Goal: Check status: Check status

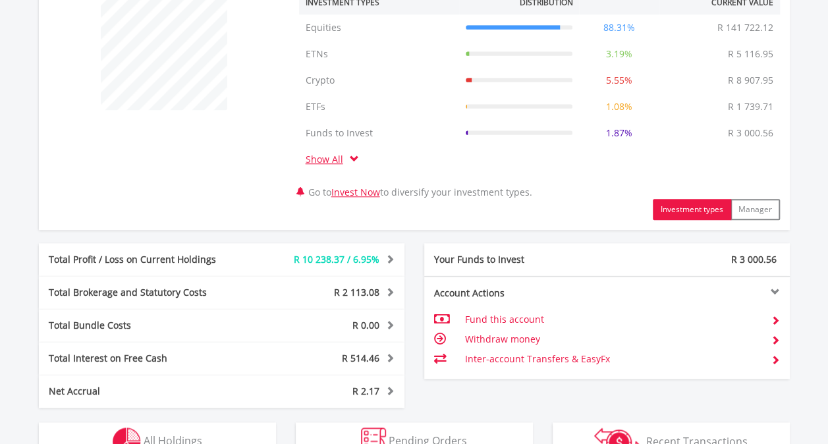
scroll to position [659, 0]
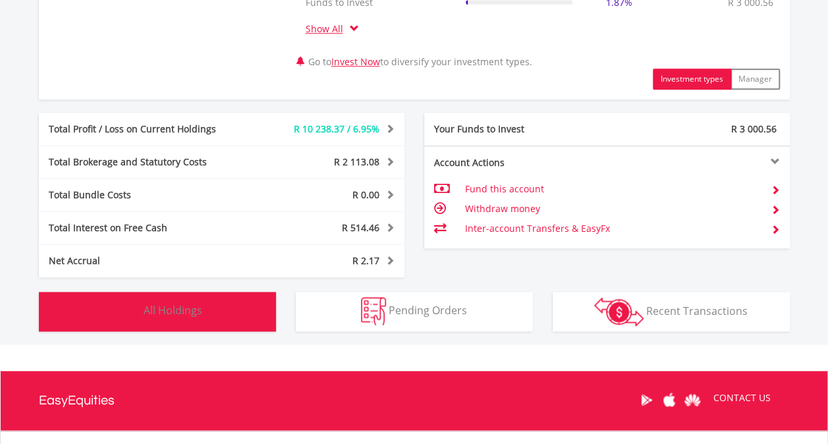
click at [178, 306] on span "All Holdings" at bounding box center [173, 310] width 59 height 14
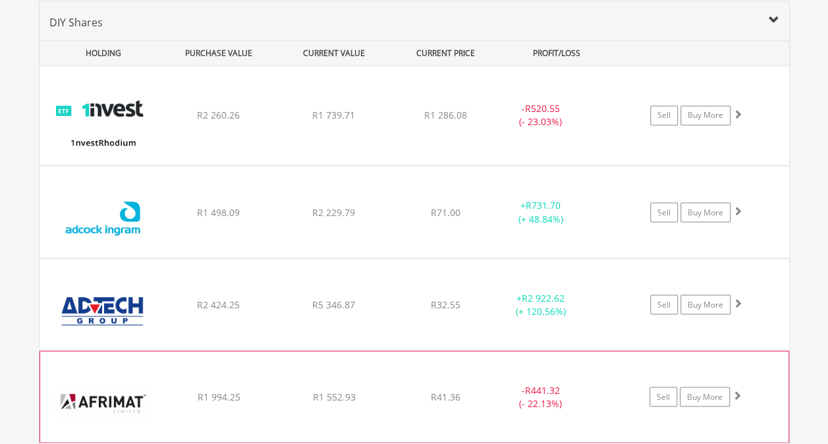
scroll to position [1095, 0]
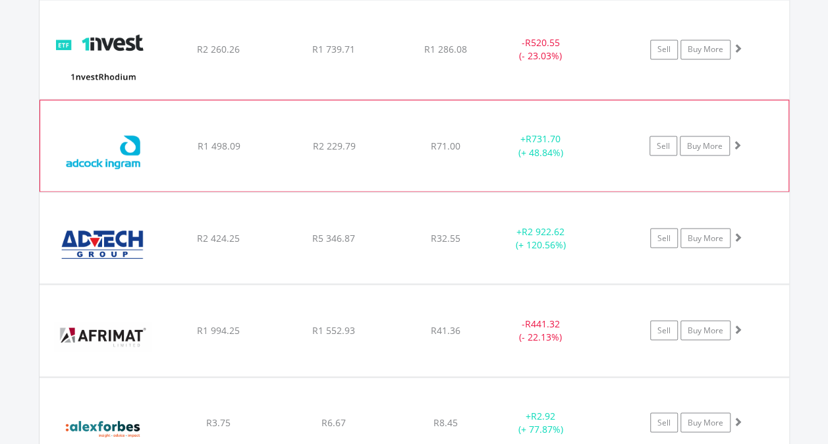
click at [391, 99] on div "﻿ [PERSON_NAME] [PERSON_NAME] Holdings Limited R1 498.09 R2 229.79 R71.00 + R73…" at bounding box center [415, 49] width 750 height 99
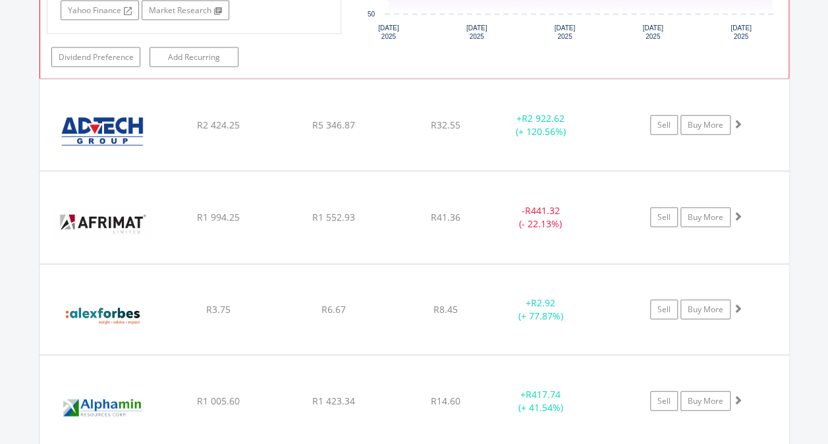
scroll to position [1557, 0]
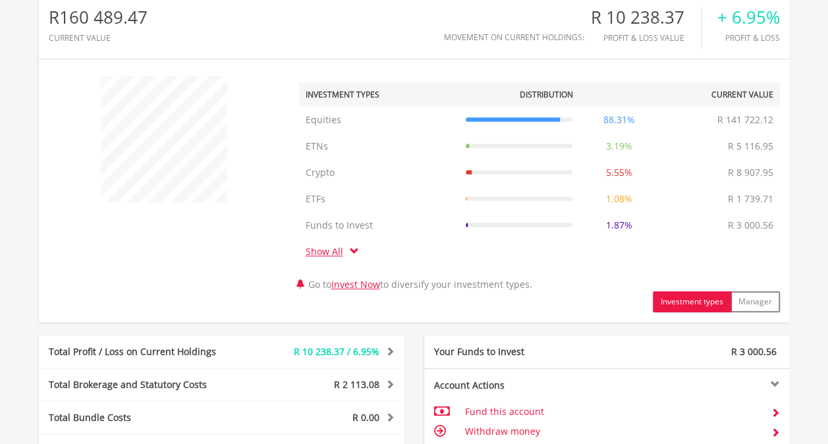
scroll to position [0, 0]
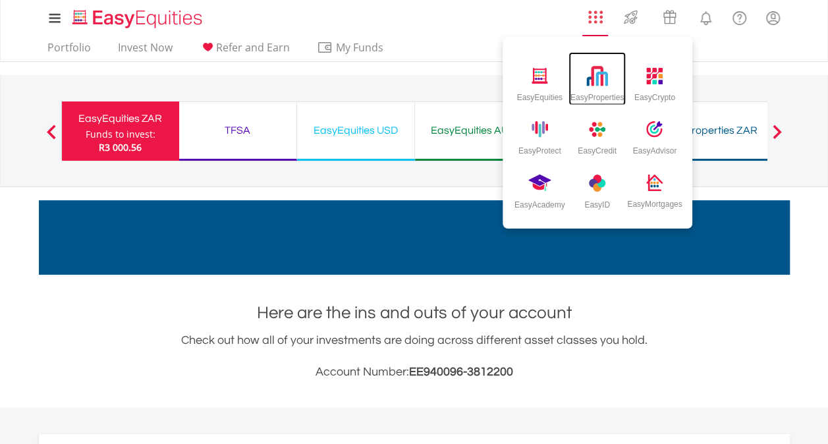
click at [596, 81] on img at bounding box center [598, 76] width 22 height 22
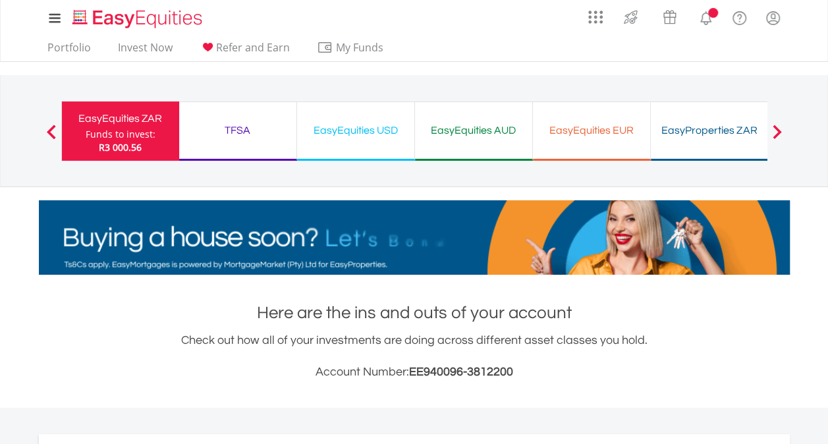
scroll to position [127, 250]
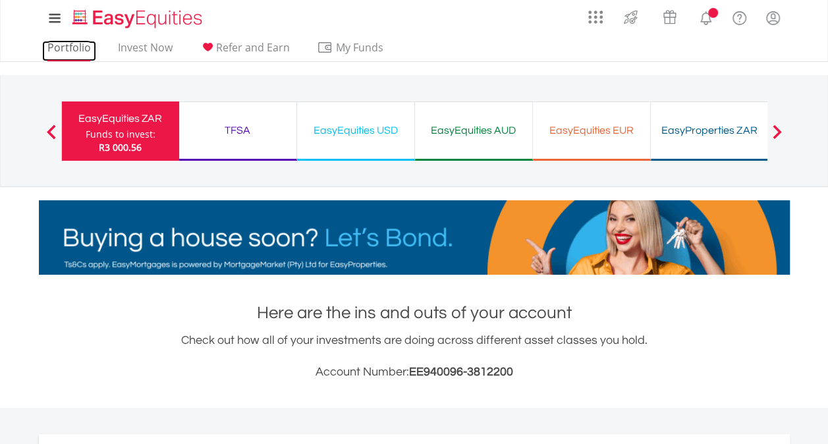
click at [58, 49] on link "Portfolio" at bounding box center [69, 51] width 54 height 20
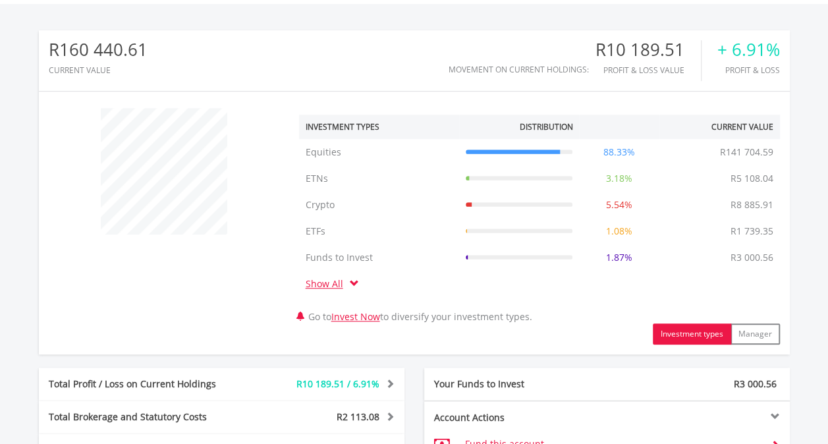
scroll to position [580, 0]
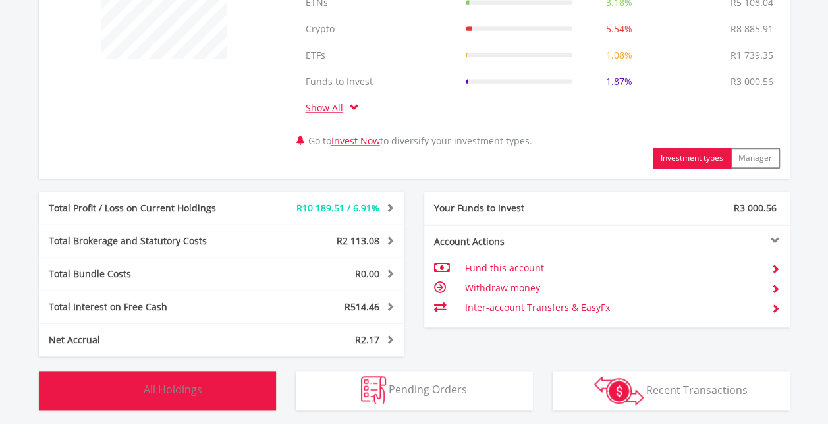
click at [202, 396] on button "Holdings All Holdings" at bounding box center [157, 391] width 237 height 40
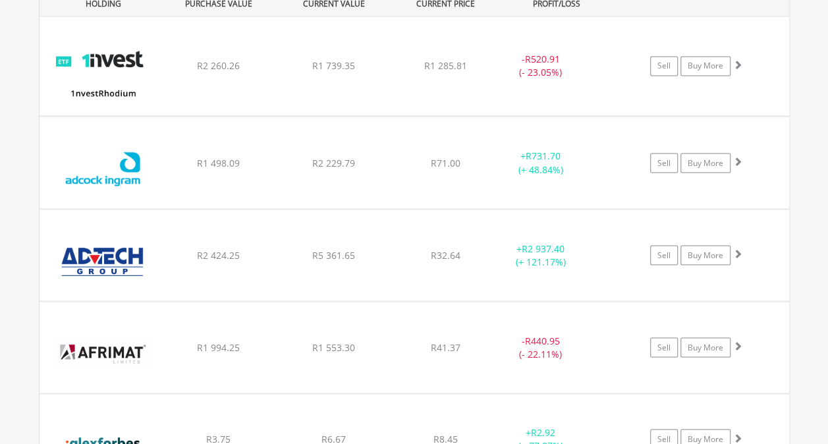
scroll to position [1057, 0]
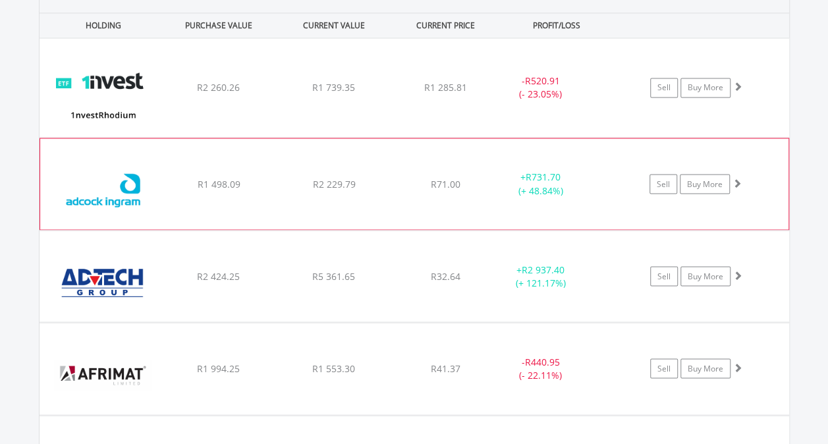
click at [485, 137] on div "﻿ [PERSON_NAME] [PERSON_NAME] Holdings Limited R1 498.09 R2 229.79 R71.00 + R73…" at bounding box center [415, 87] width 750 height 99
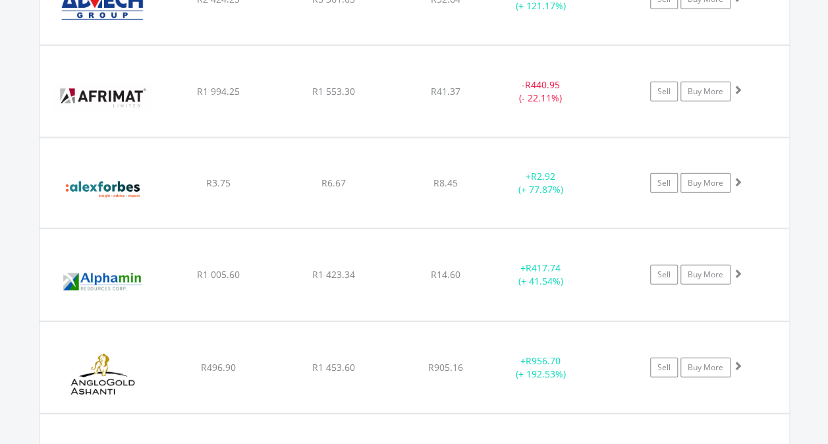
scroll to position [1661, 0]
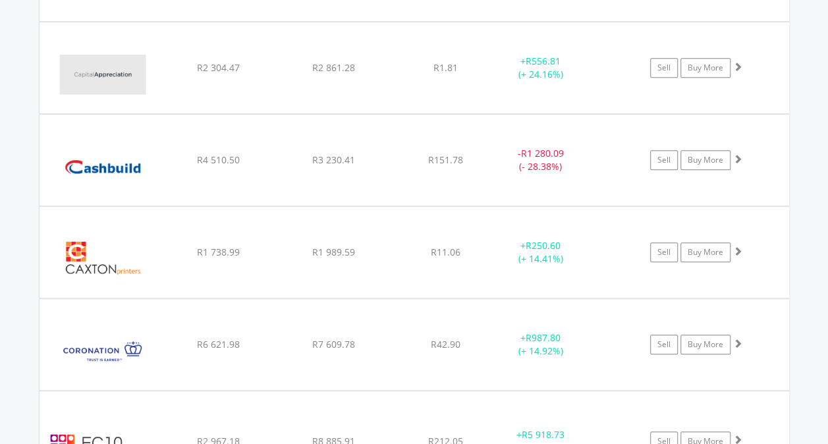
scroll to position [2725, 0]
